Goal: Information Seeking & Learning: Learn about a topic

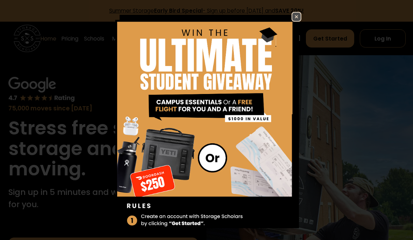
click at [295, 20] on img at bounding box center [296, 17] width 8 height 8
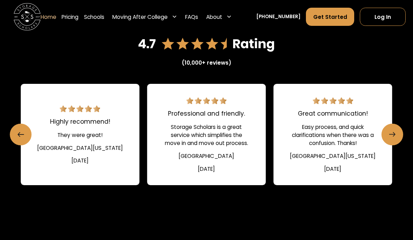
scroll to position [935, 0]
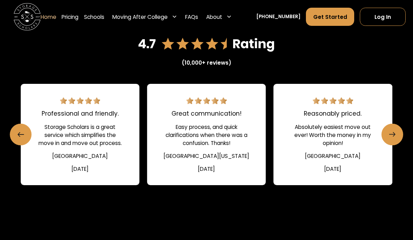
click at [266, 175] on link "Great communication! Easy process, and quick clarifications when there was a co…" at bounding box center [206, 134] width 119 height 101
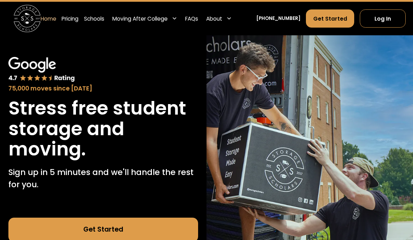
scroll to position [0, 0]
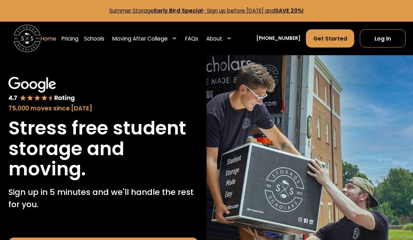
click at [75, 39] on link "Pricing" at bounding box center [70, 38] width 17 height 19
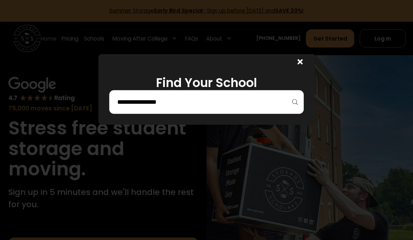
click at [126, 104] on input "search" at bounding box center [206, 102] width 180 height 12
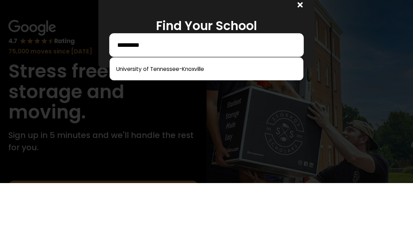
type input "*********"
click at [193, 118] on link at bounding box center [207, 125] width 188 height 15
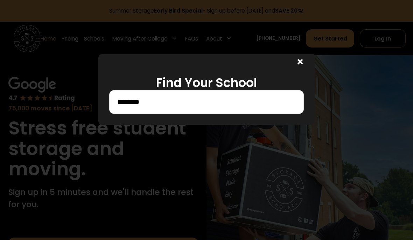
scroll to position [57, 0]
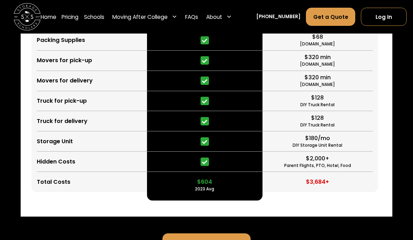
scroll to position [1827, 0]
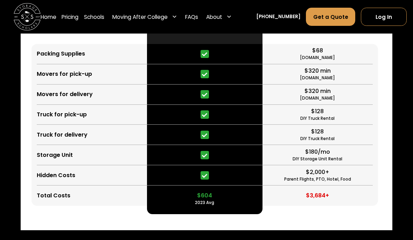
scroll to position [1819, 0]
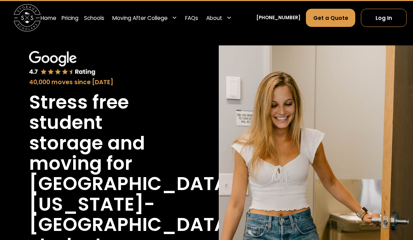
scroll to position [0, 0]
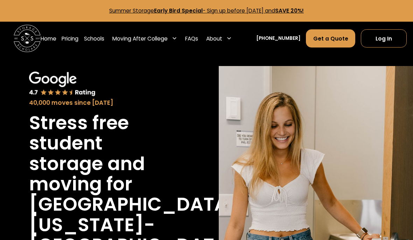
click at [191, 41] on link "FAQs" at bounding box center [191, 38] width 13 height 19
